Goal: Information Seeking & Learning: Learn about a topic

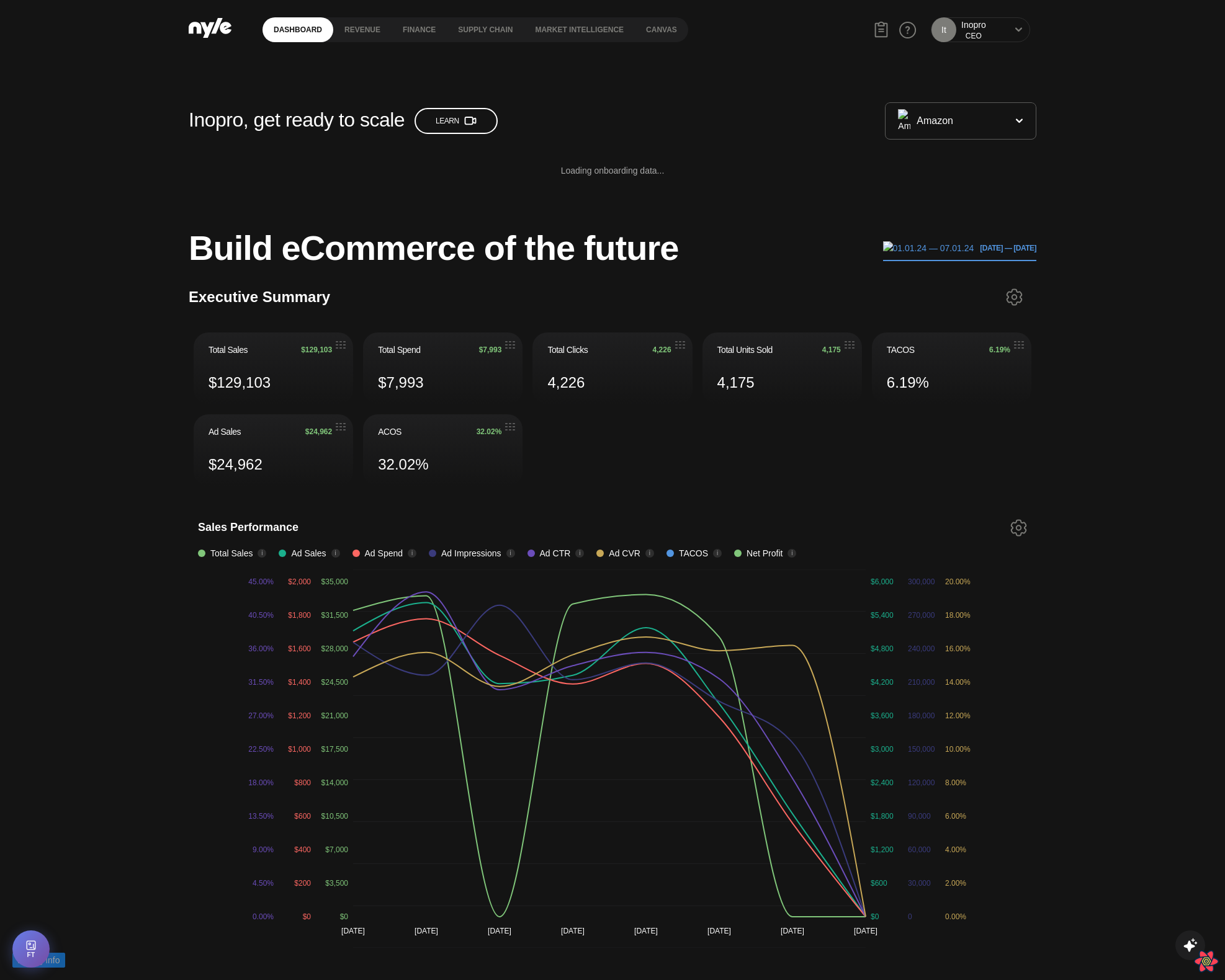
scroll to position [156, 1]
